Goal: Information Seeking & Learning: Understand process/instructions

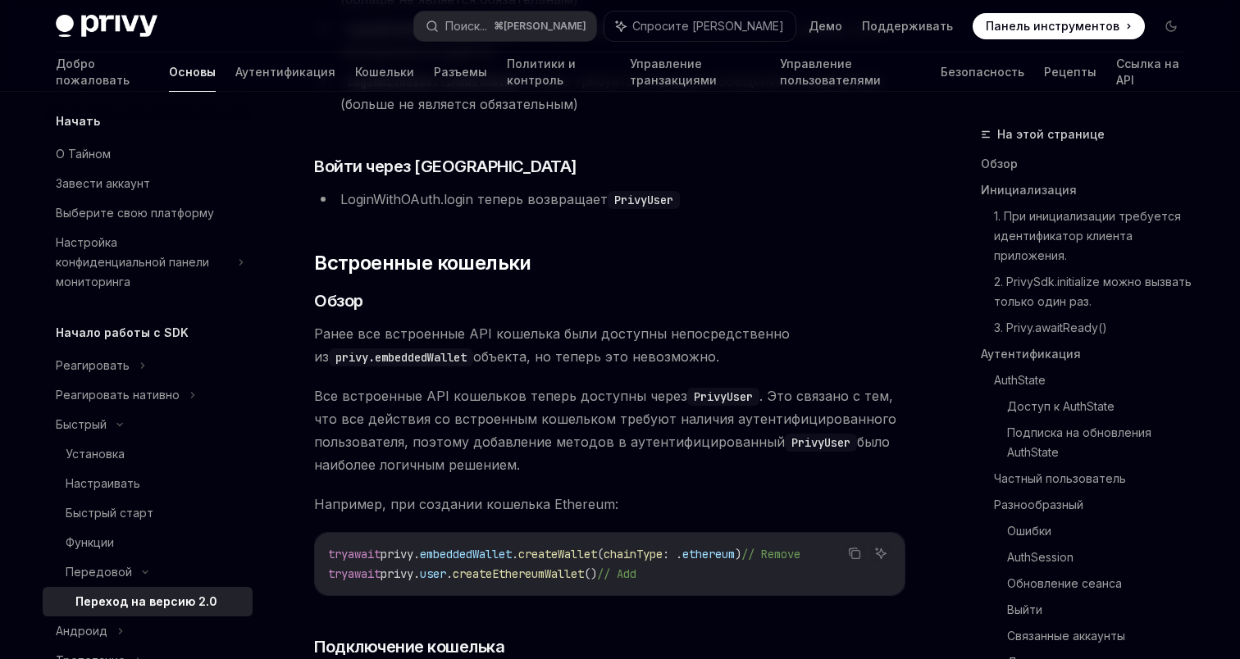
scroll to position [5205, 0]
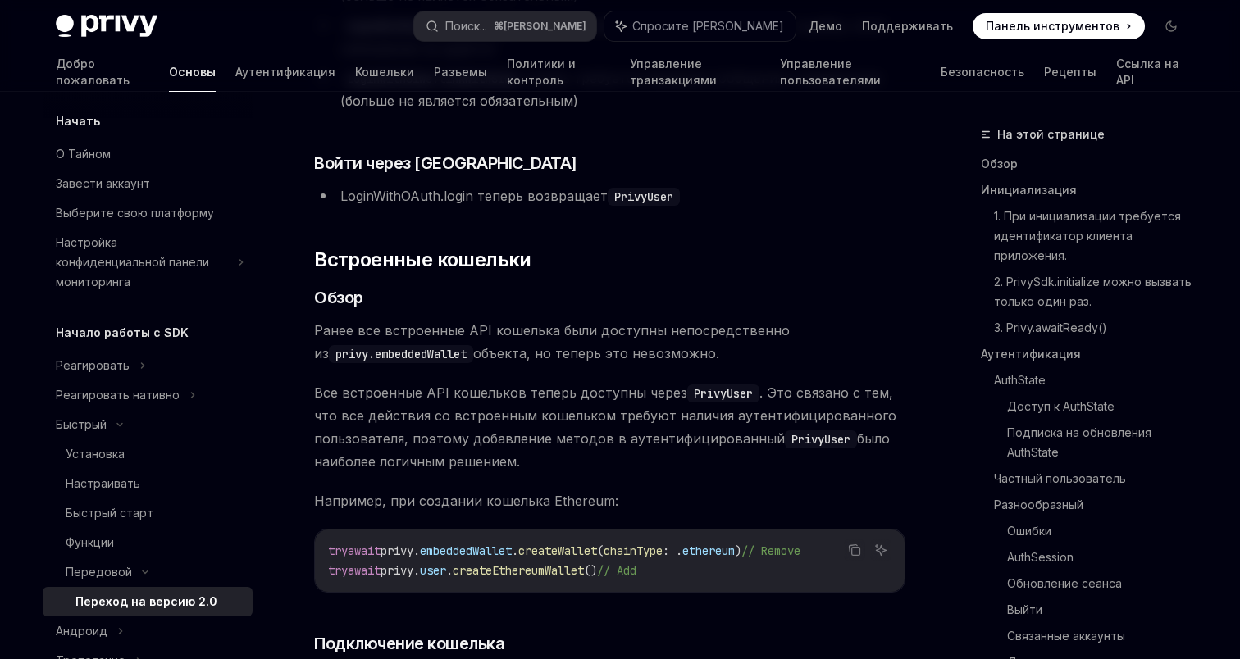
click at [769, 319] on span "Ранее все встроенные API кошелька были доступны непосредственно из privy.embedd…" at bounding box center [609, 342] width 591 height 46
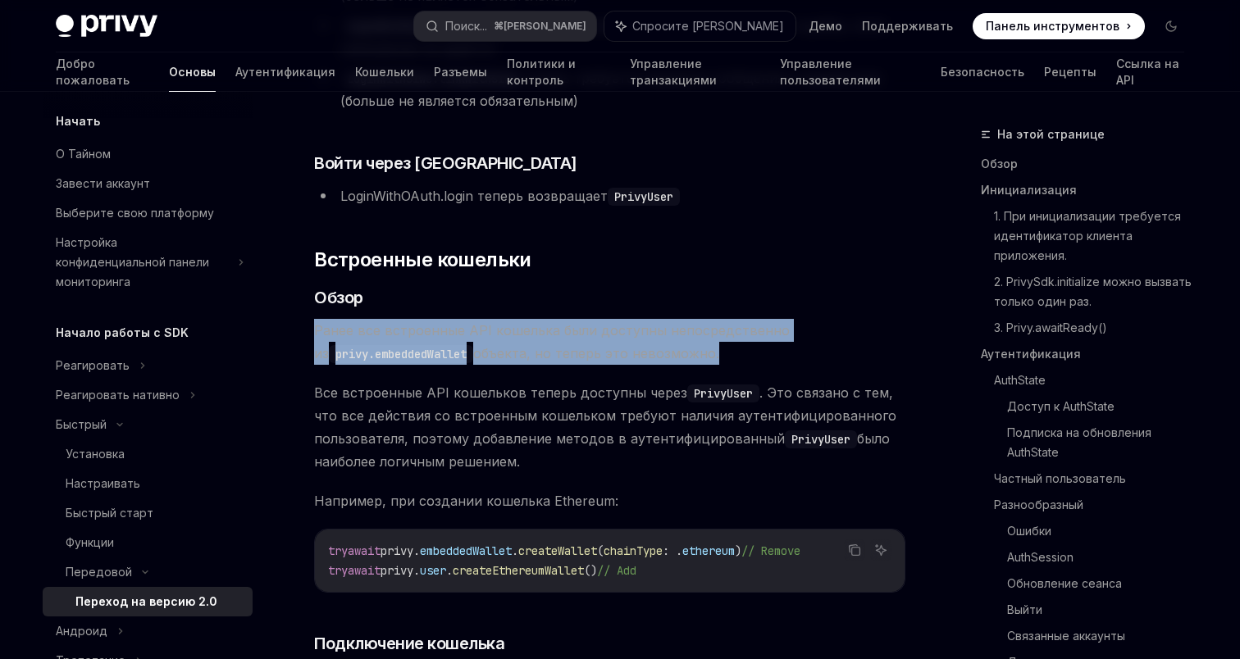
click at [769, 319] on span "Ранее все встроенные API кошелька были доступны непосредственно из privy.embedd…" at bounding box center [609, 342] width 591 height 46
click at [808, 319] on span "Ранее все встроенные API кошелька были доступны непосредственно из privy.embedd…" at bounding box center [609, 342] width 591 height 46
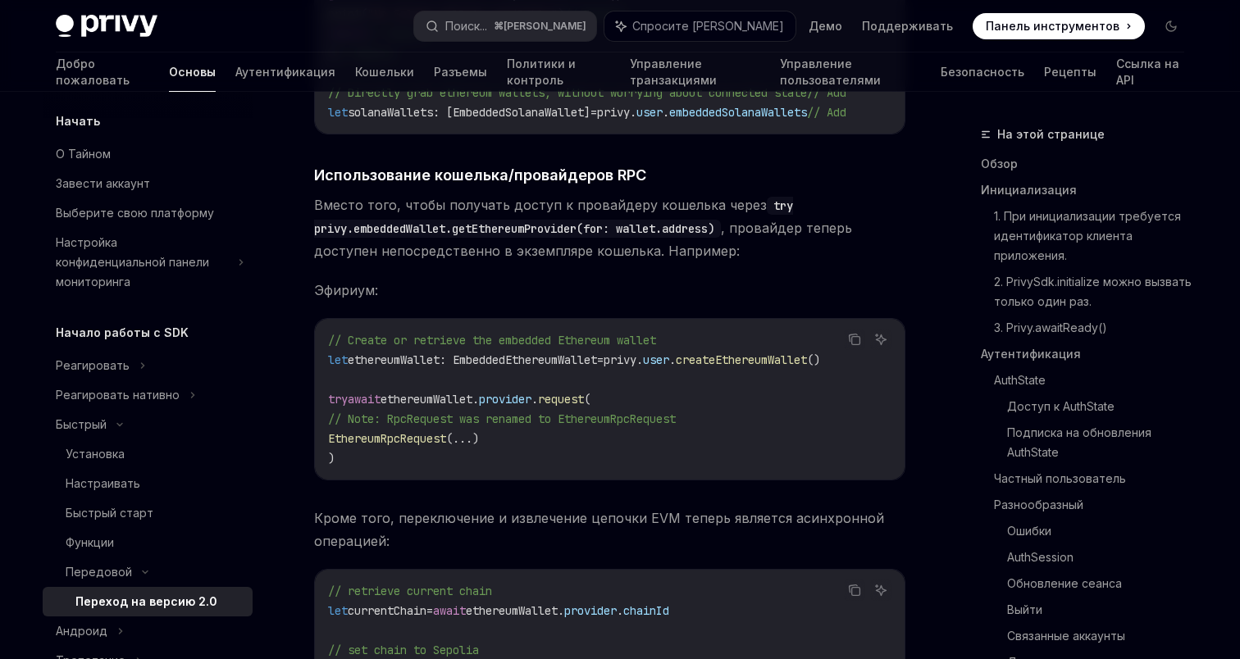
scroll to position [7103, 0]
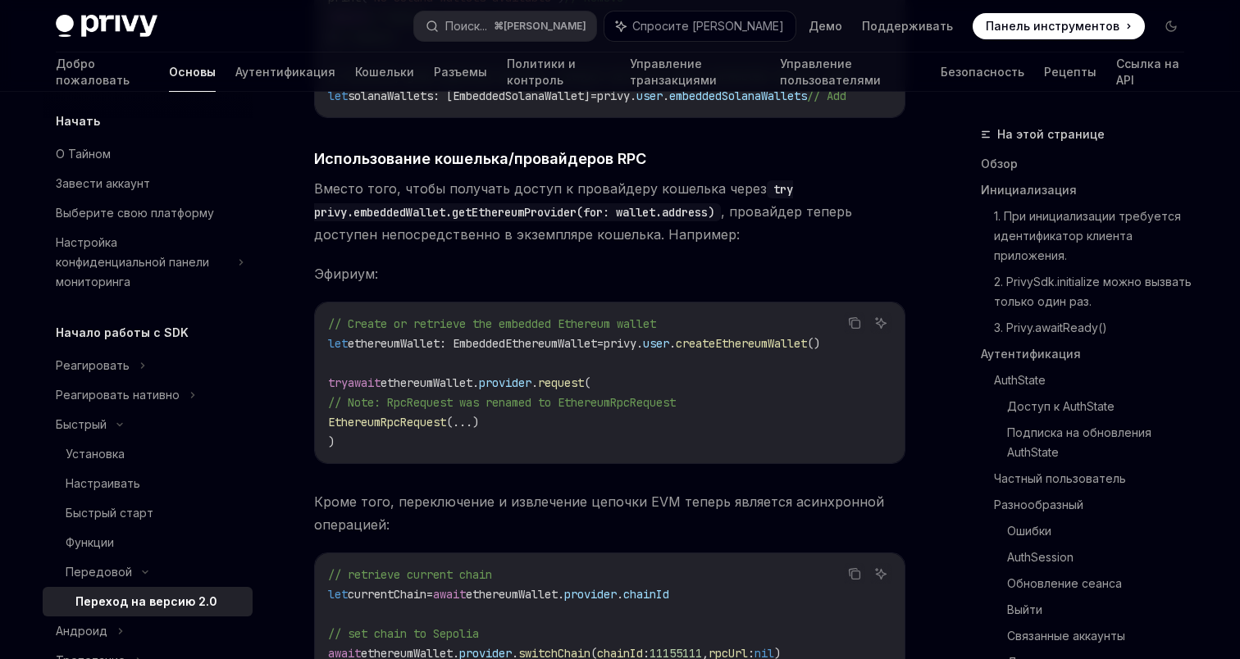
click at [757, 314] on code "// Create or retrieve the embedded Ethereum wallet let ethereumWallet: Embedded…" at bounding box center [609, 383] width 563 height 138
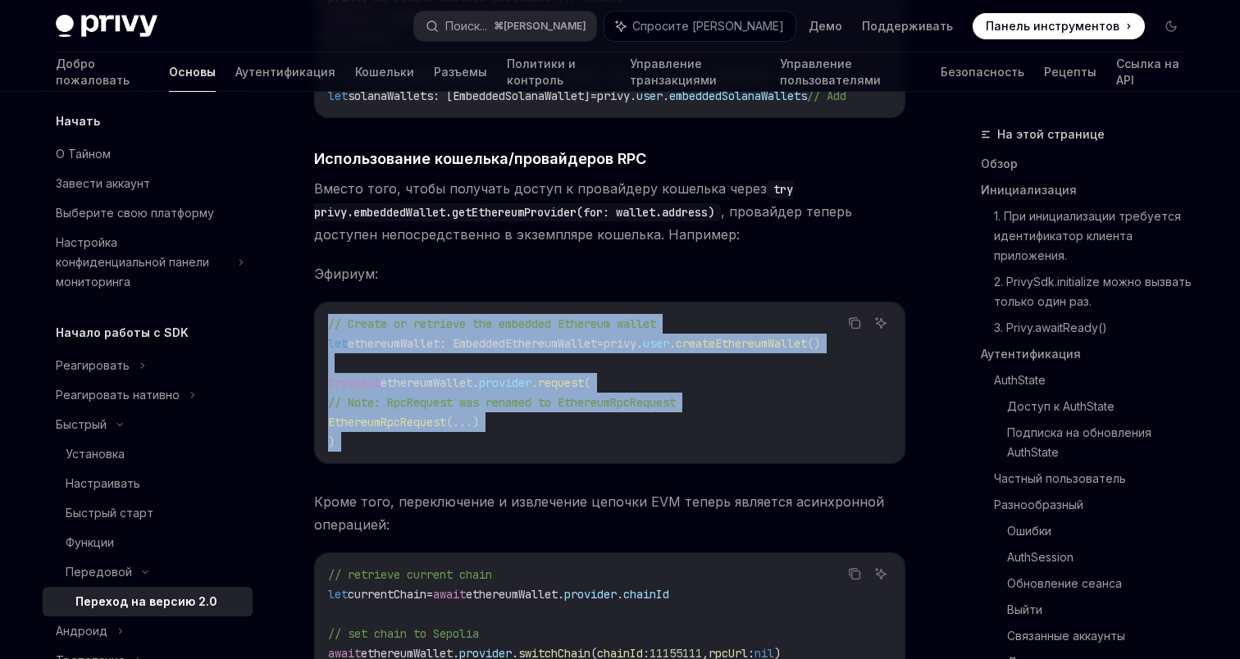
drag, startPoint x: 757, startPoint y: 296, endPoint x: 747, endPoint y: 428, distance: 132.4
click at [747, 428] on code "// Create or retrieve the embedded Ethereum wallet let ethereumWallet: Embedded…" at bounding box center [609, 383] width 563 height 138
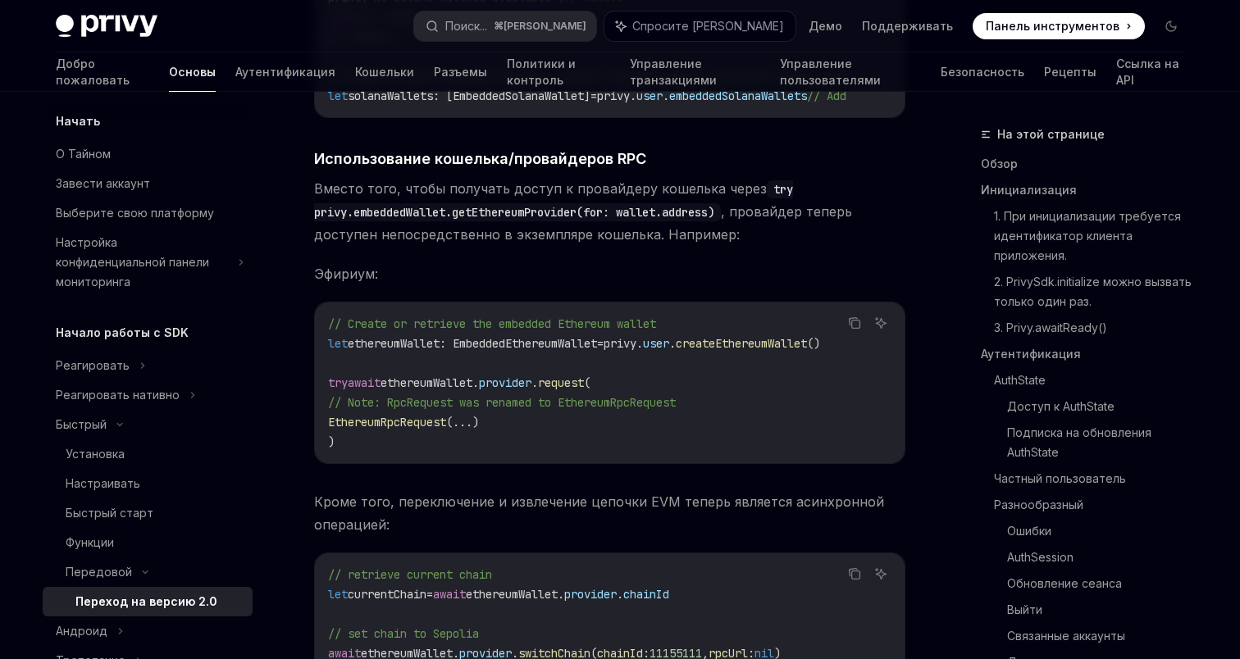
click at [442, 415] on span "EthereumRpcRequest" at bounding box center [387, 422] width 118 height 15
copy span "EthereumRpcRequest"
click at [581, 376] on span "request" at bounding box center [561, 383] width 46 height 15
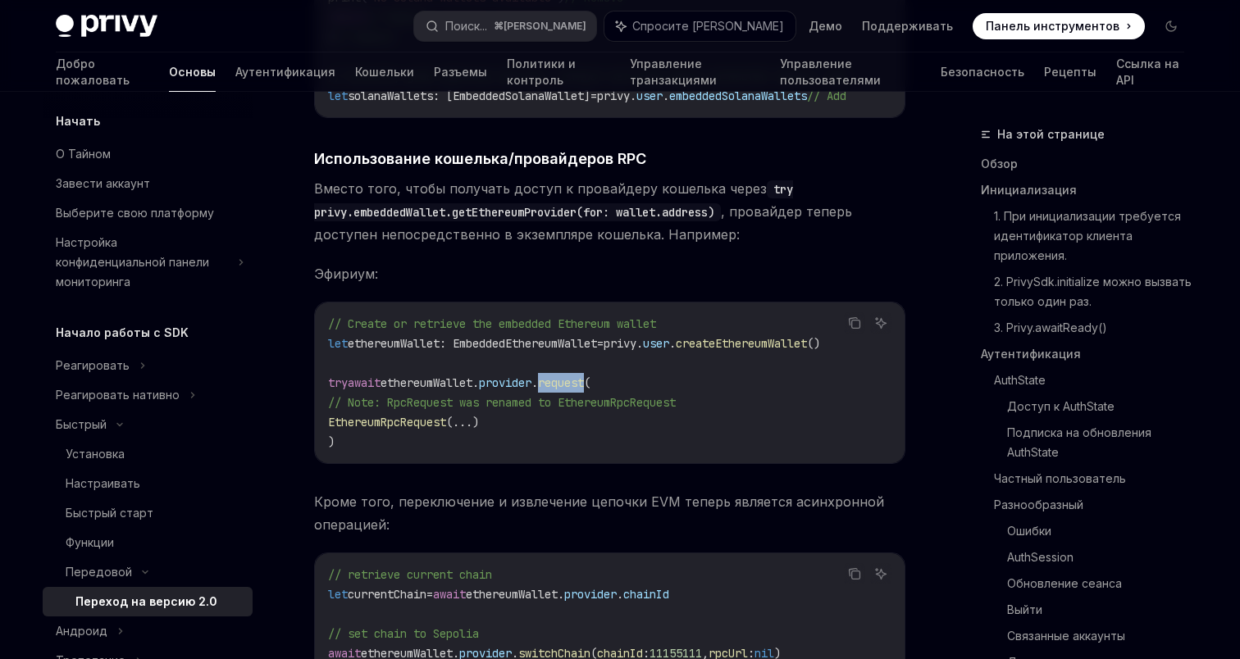
copy span "request"
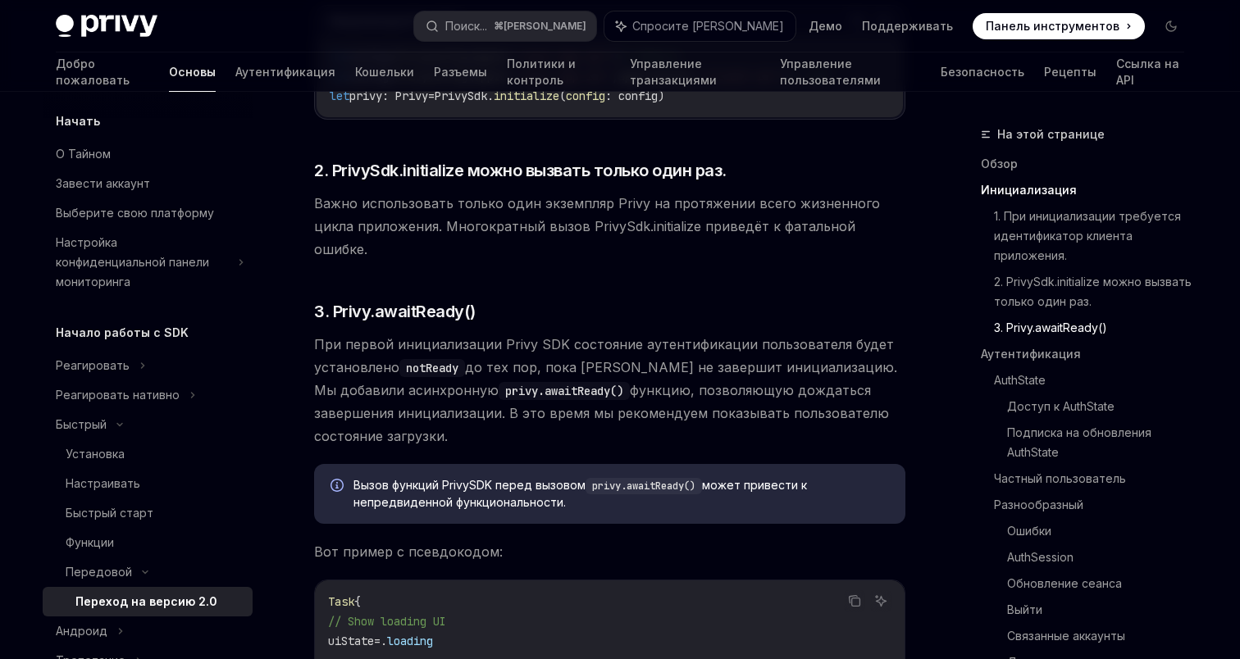
scroll to position [0, 0]
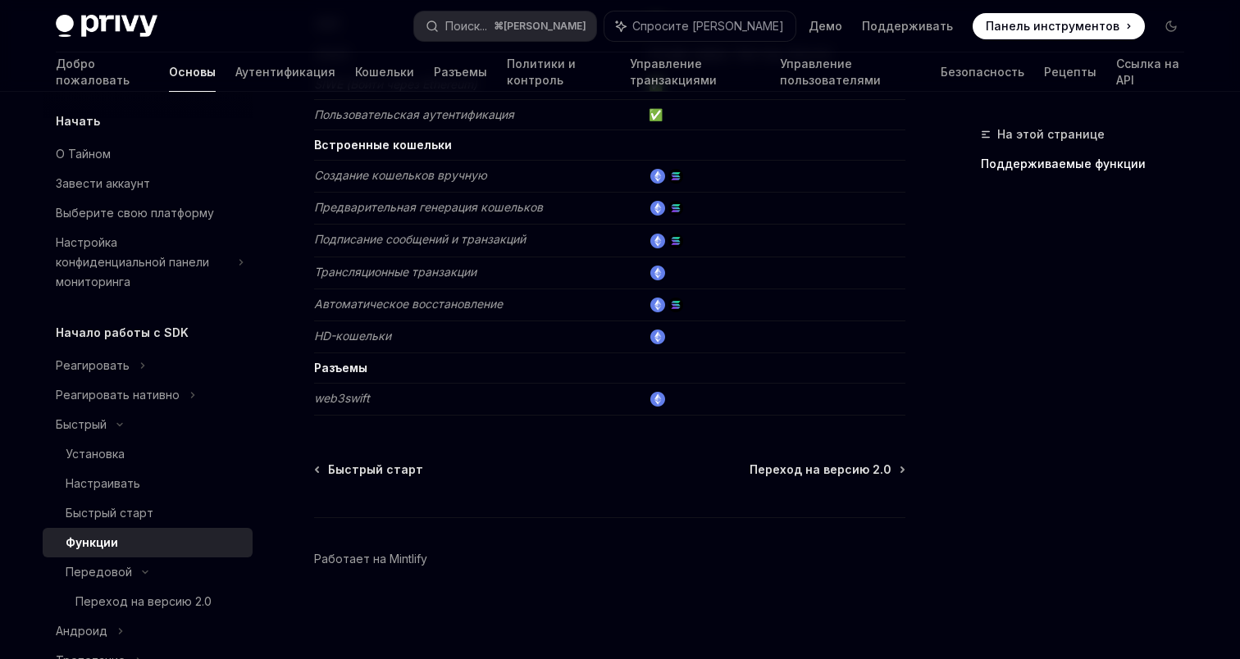
type textarea "*"
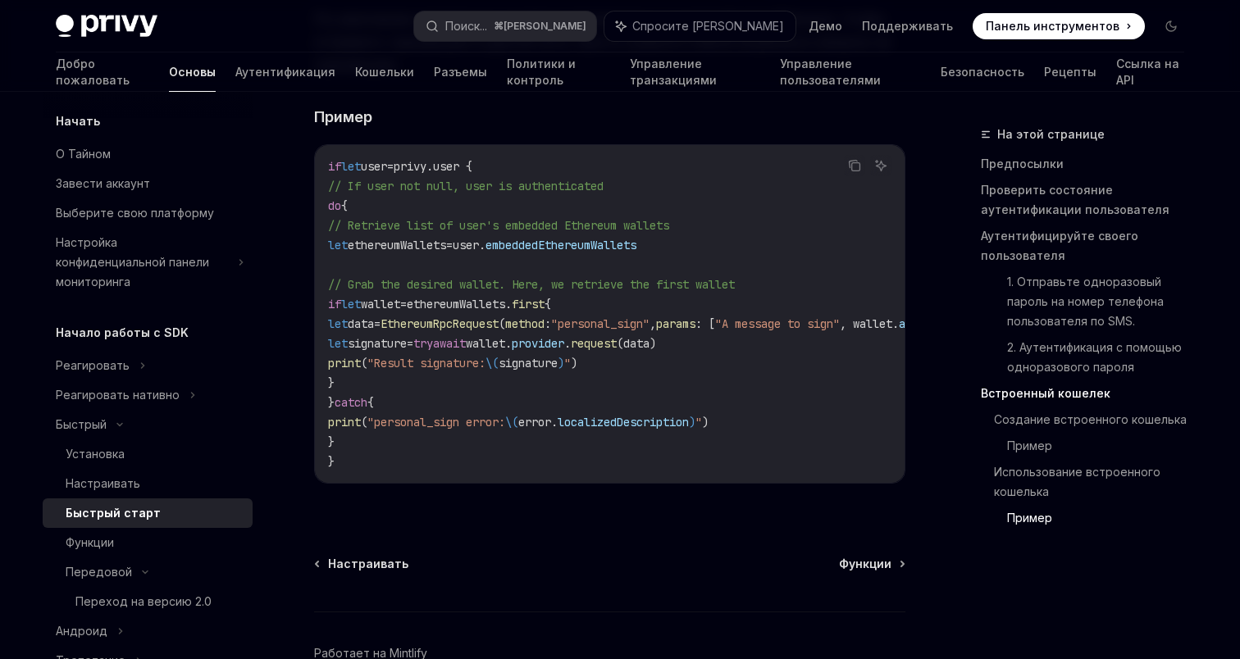
drag, startPoint x: 408, startPoint y: 351, endPoint x: 379, endPoint y: 281, distance: 75.4
click at [379, 281] on code "if let user = privy.user { // If user not null, user is authenticated do { // R…" at bounding box center [662, 314] width 669 height 315
click at [374, 317] on span "data" at bounding box center [361, 324] width 26 height 15
drag, startPoint x: 682, startPoint y: 332, endPoint x: 401, endPoint y: 298, distance: 283.3
click at [400, 298] on code "if let user = privy.user { // If user not null, user is authenticated do { // R…" at bounding box center [662, 314] width 669 height 315
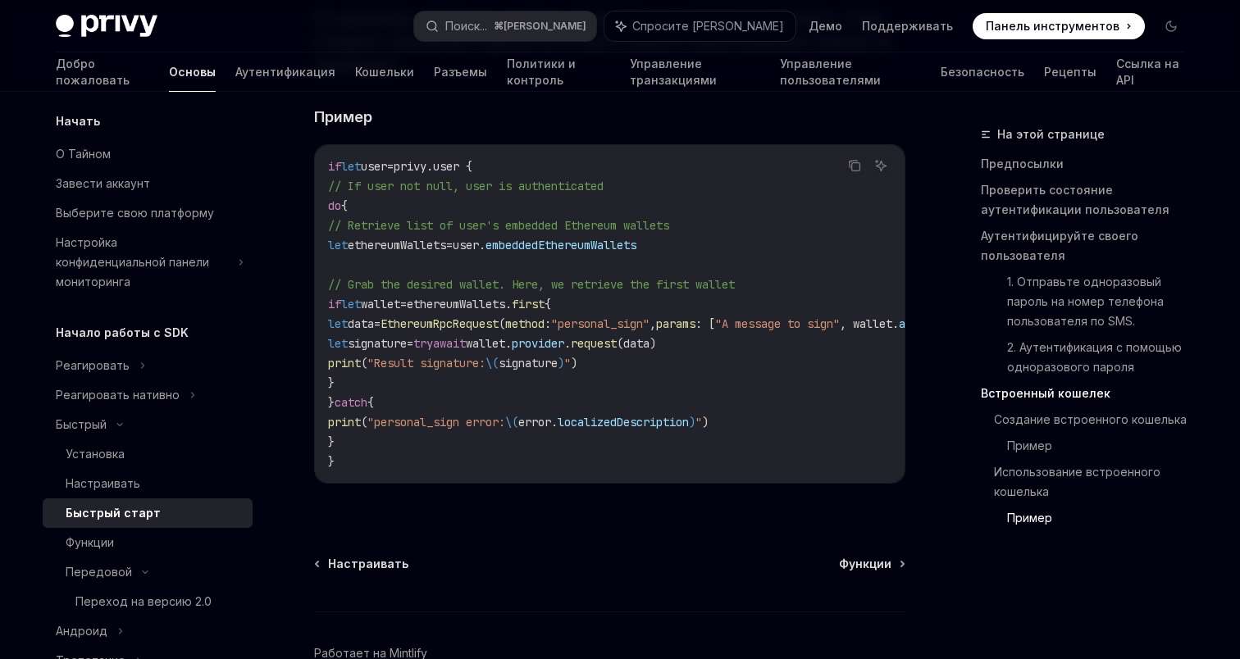
copy code "let data = EthereumRpcRequest ( method : "personal_sign" , params : [ "A messag…"
click at [512, 336] on span "wallet." at bounding box center [489, 343] width 46 height 15
copy span "wallet"
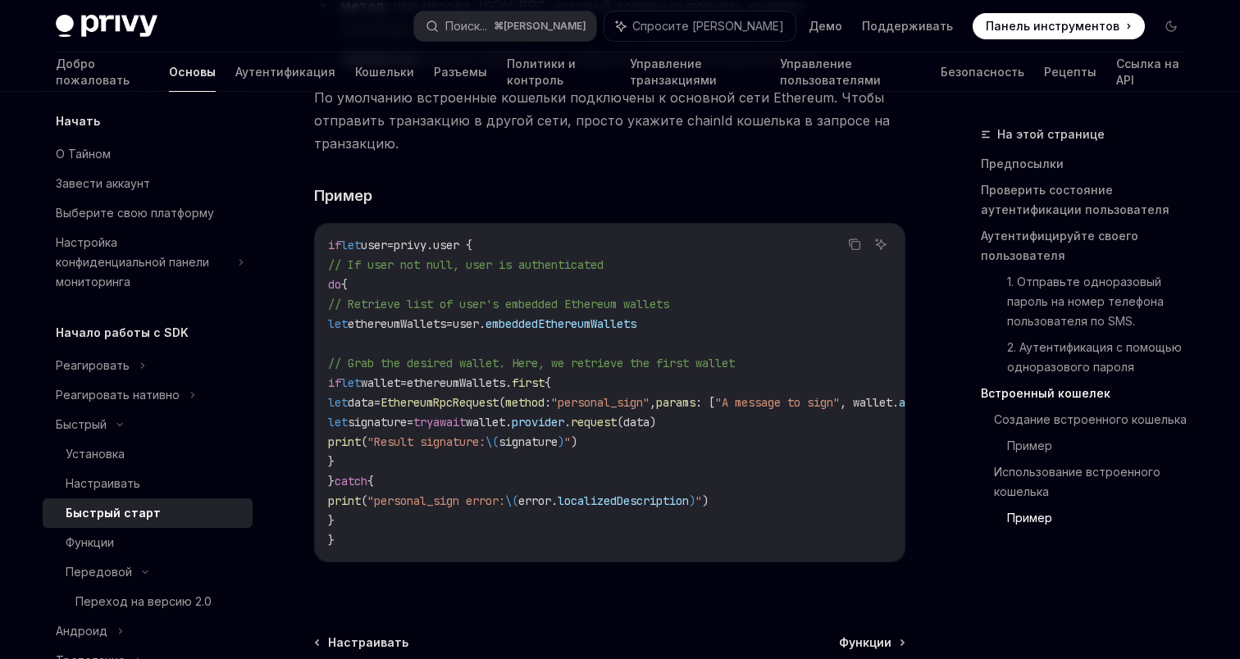
scroll to position [3441, 0]
